Goal: Contribute content: Contribute content

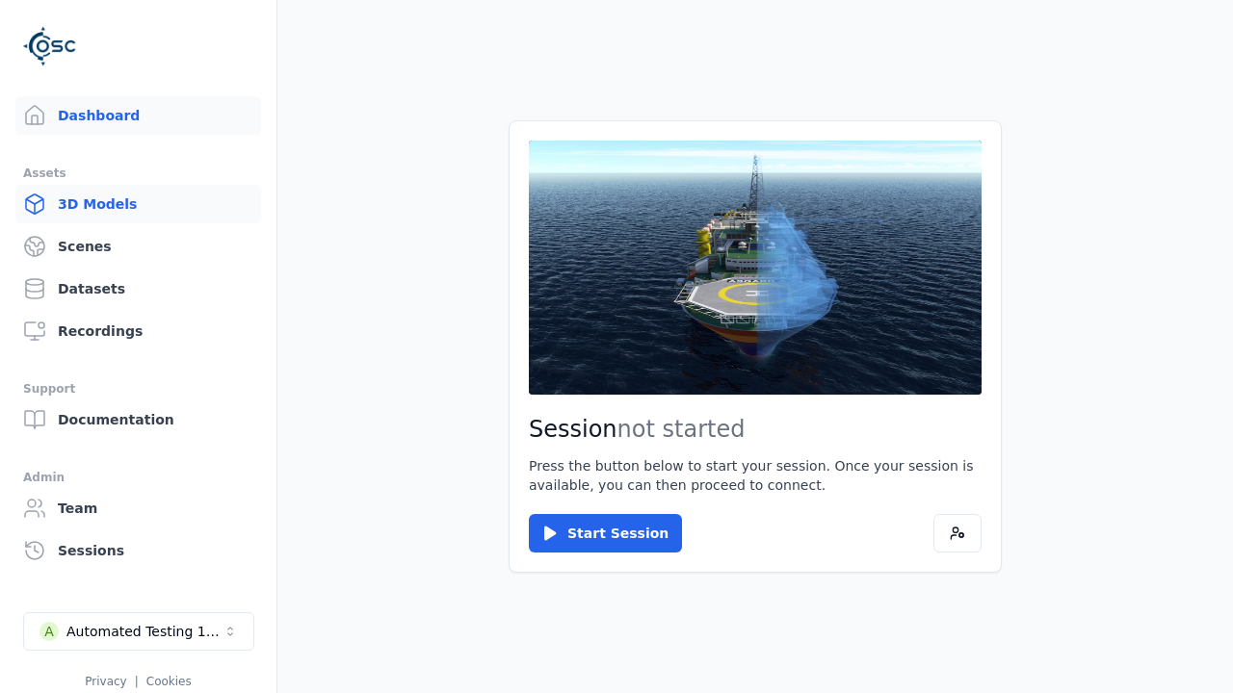
click at [138, 204] on link "3D Models" at bounding box center [138, 204] width 246 height 39
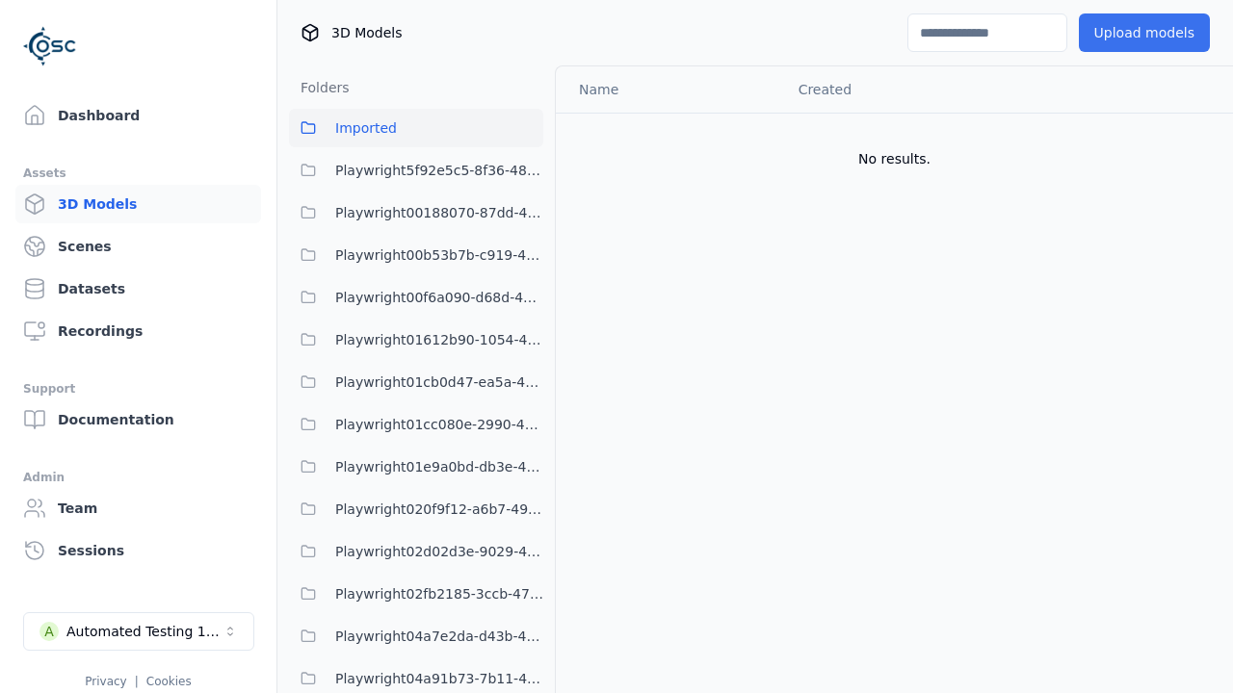
click at [1143, 33] on button "Upload models" at bounding box center [1144, 32] width 131 height 39
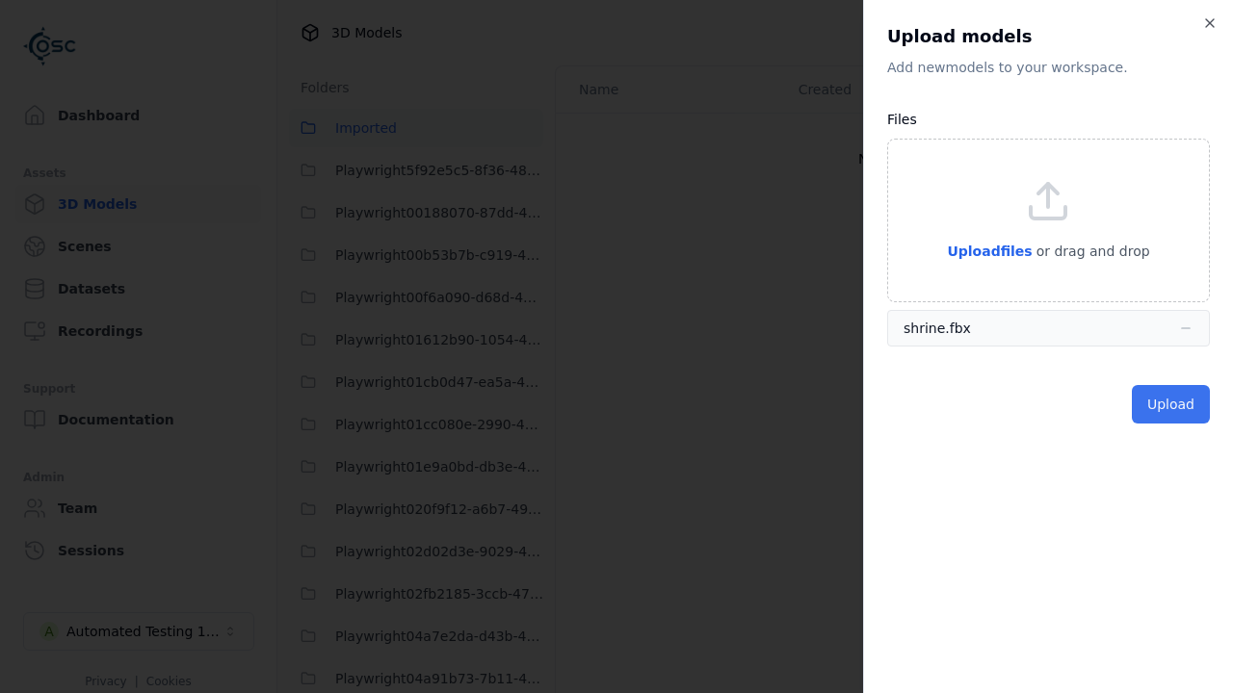
click at [1170, 404] on button "Upload" at bounding box center [1170, 404] width 78 height 39
